Goal: Transaction & Acquisition: Purchase product/service

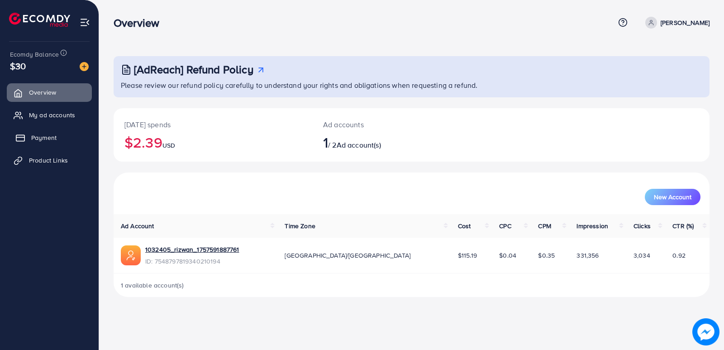
click at [66, 137] on link "Payment" at bounding box center [49, 137] width 85 height 18
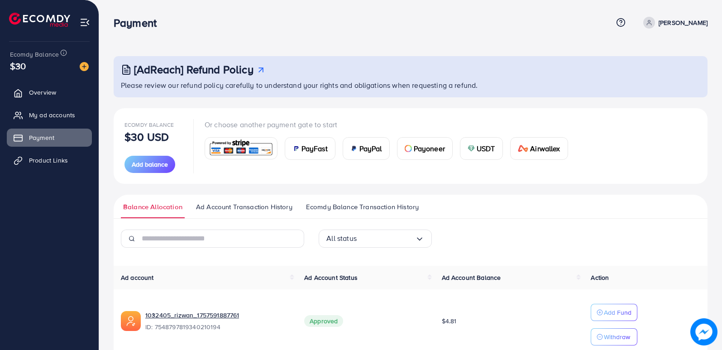
click at [316, 153] on span "PayFast" at bounding box center [314, 148] width 26 height 11
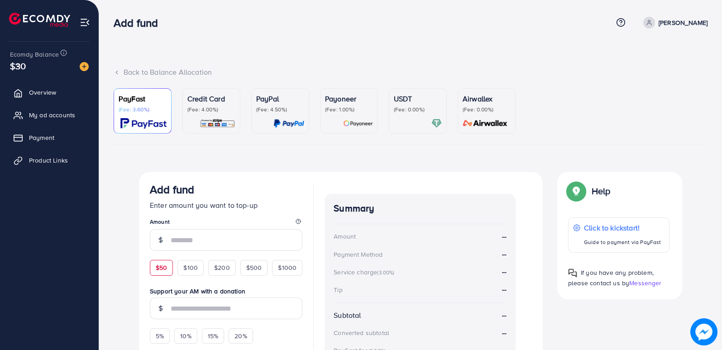
click at [154, 268] on div "$50" at bounding box center [161, 267] width 23 height 15
type input "**"
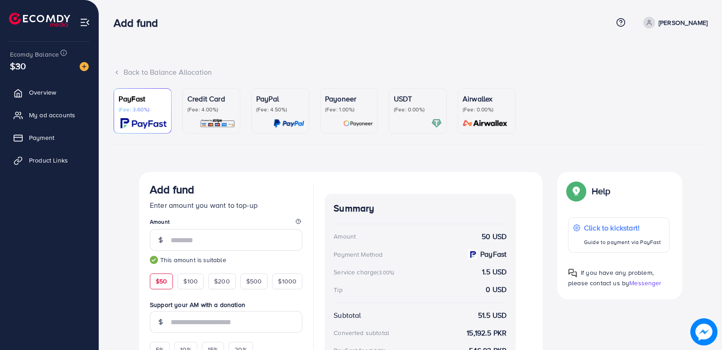
click at [276, 116] on div "PayPal (Fee: 4.50%)" at bounding box center [280, 110] width 48 height 35
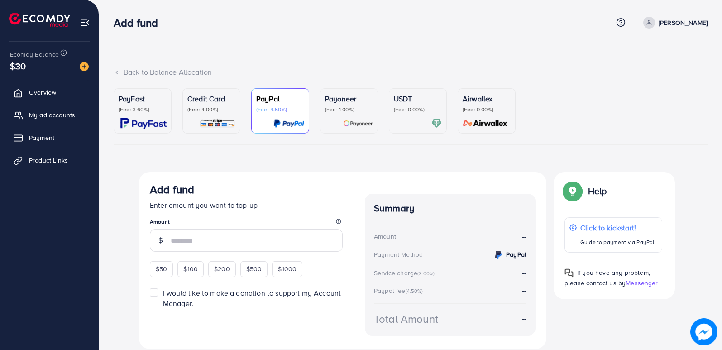
click at [122, 115] on div "PayFast (Fee: 3.60%)" at bounding box center [143, 110] width 48 height 35
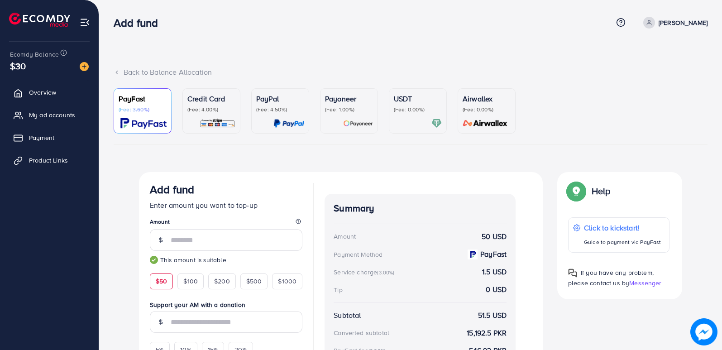
click at [122, 115] on div "PayFast (Fee: 3.60%)" at bounding box center [143, 110] width 48 height 35
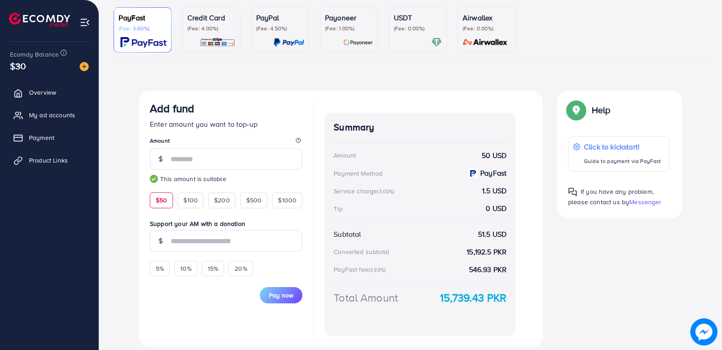
scroll to position [111, 0]
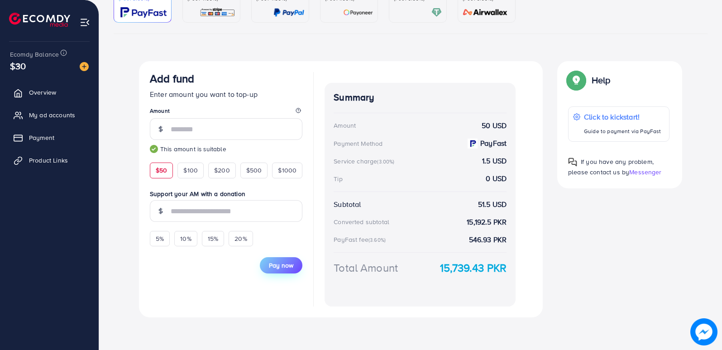
click at [288, 266] on span "Pay now" at bounding box center [281, 265] width 24 height 9
